Goal: Task Accomplishment & Management: Complete application form

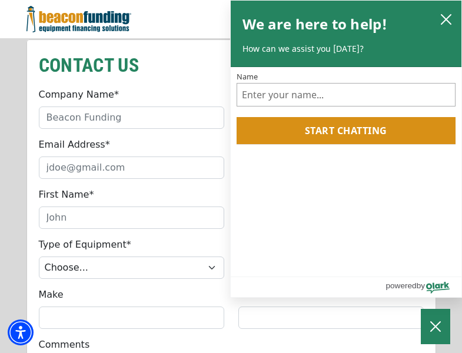
scroll to position [1001, 0]
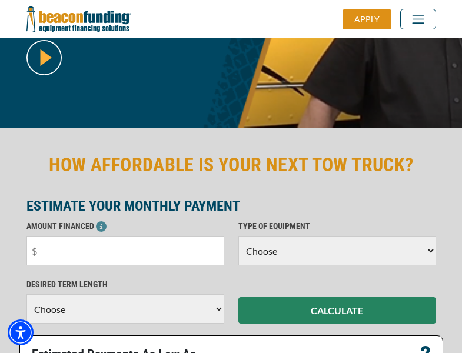
scroll to position [287, 0]
